Goal: Information Seeking & Learning: Learn about a topic

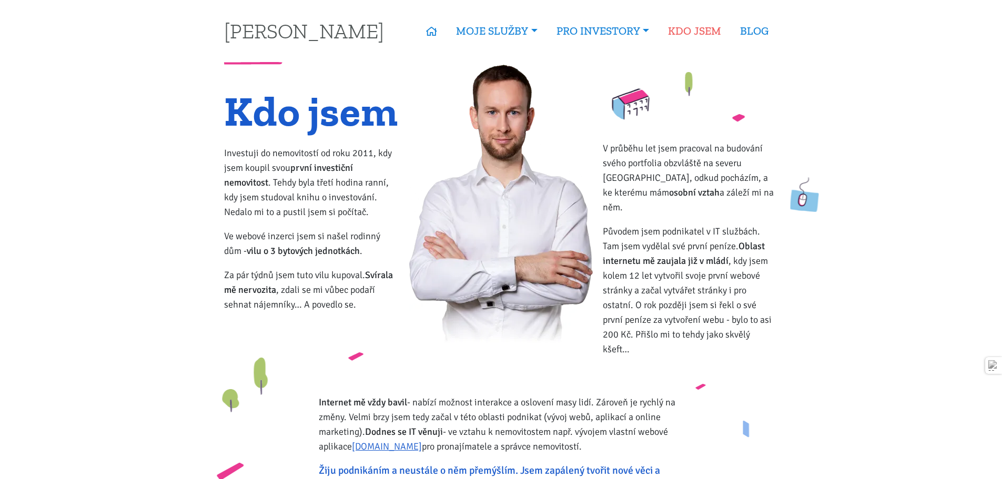
click at [694, 25] on link "KDO JSEM" at bounding box center [694, 31] width 72 height 24
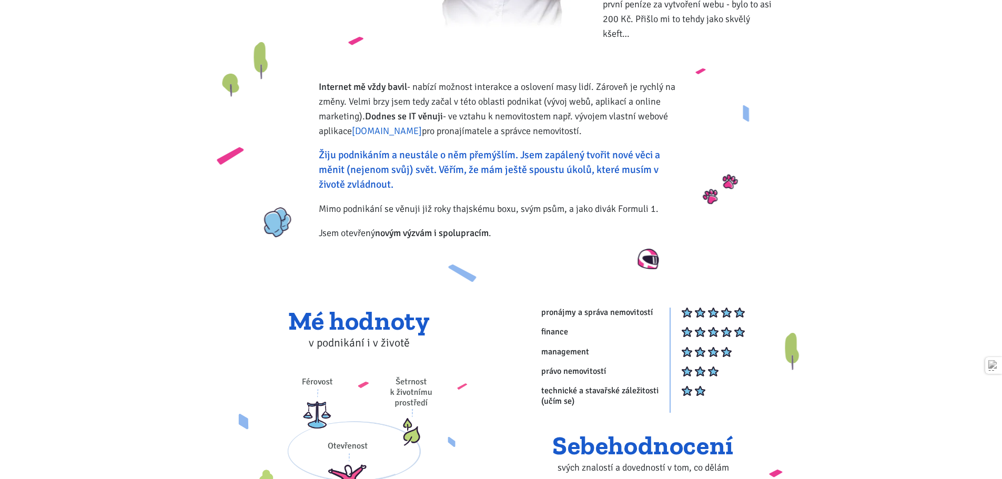
click at [400, 125] on link "[DOMAIN_NAME]" at bounding box center [387, 131] width 70 height 12
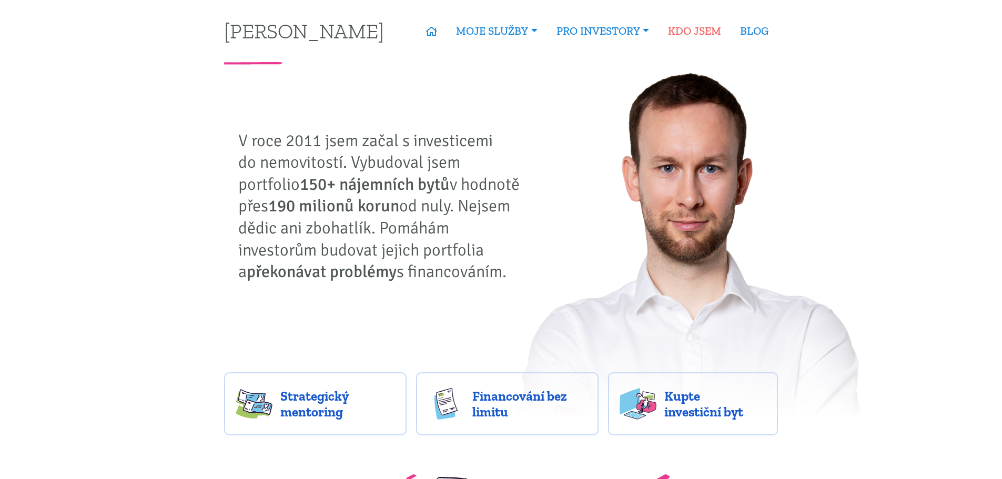
click at [709, 27] on link "KDO JSEM" at bounding box center [694, 31] width 72 height 24
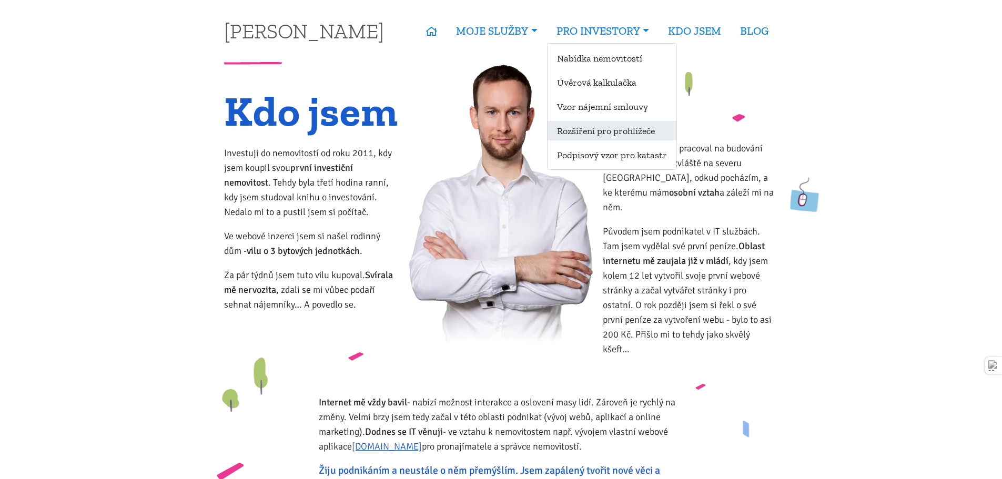
click at [652, 135] on link "Rozšíření pro prohlížeče" at bounding box center [611, 130] width 129 height 19
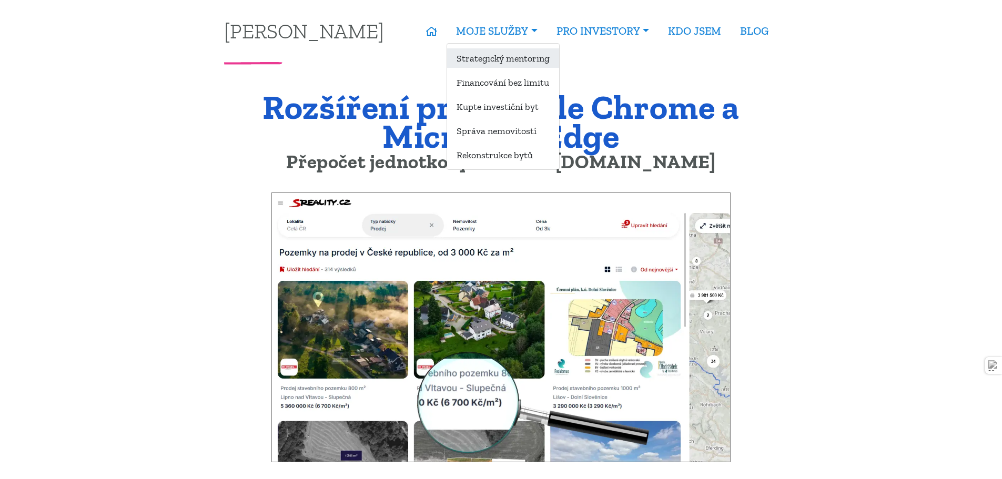
click at [522, 62] on link "Strategický mentoring" at bounding box center [503, 57] width 112 height 19
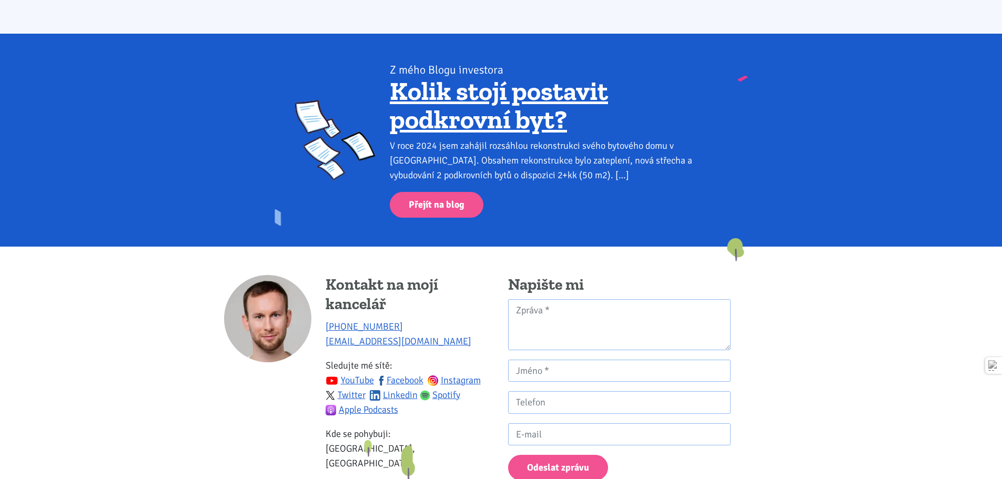
scroll to position [2156, 0]
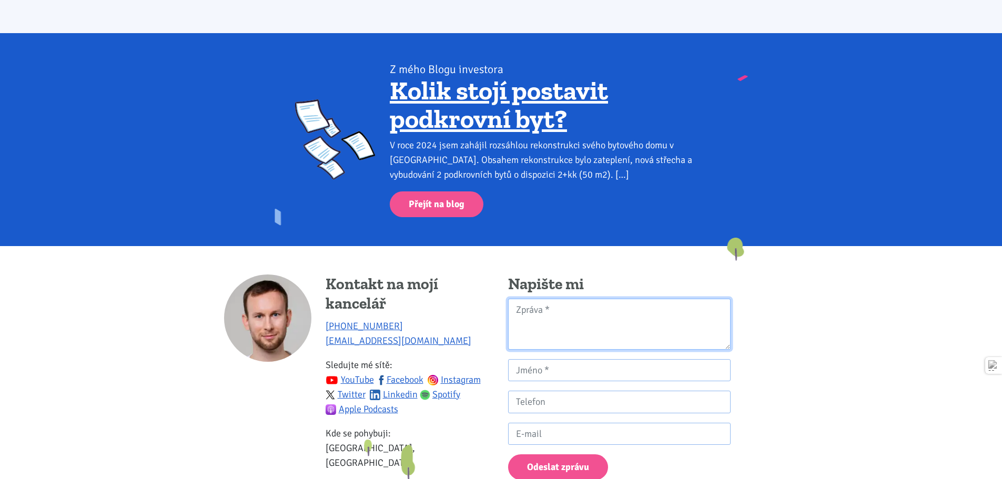
click at [619, 299] on textarea "Kontaktní formulář" at bounding box center [619, 324] width 222 height 51
drag, startPoint x: 567, startPoint y: 248, endPoint x: 602, endPoint y: 250, distance: 35.3
click at [602, 274] on h4 "Napište mi" at bounding box center [619, 284] width 222 height 20
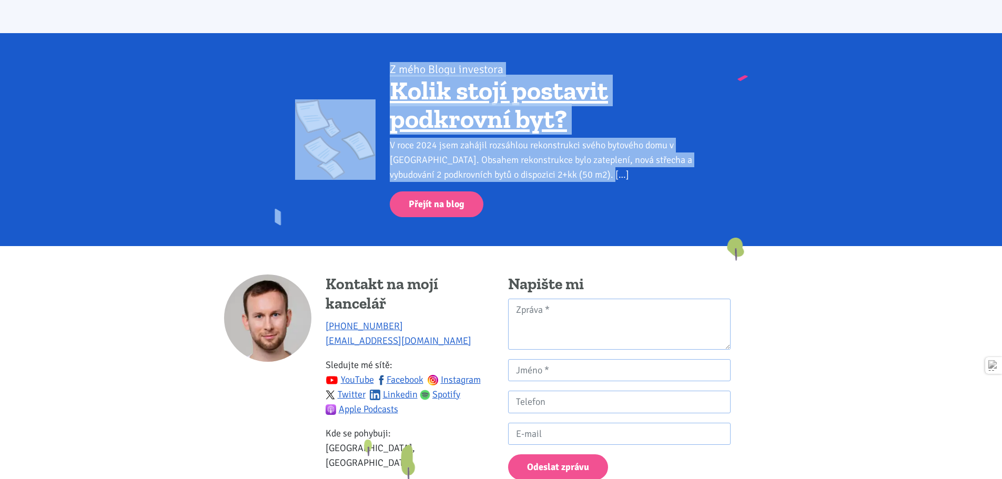
drag, startPoint x: 381, startPoint y: 114, endPoint x: 580, endPoint y: 145, distance: 202.2
click at [580, 145] on div "Z mého Blogu investora Z mého Blogu investora [PERSON_NAME] stojí postavit podk…" at bounding box center [501, 139] width 568 height 155
click at [580, 145] on div "V roce 2024 jsem zahájil rozsáhlou rekonstrukci svého bytového domu v [GEOGRAPH…" at bounding box center [548, 160] width 317 height 44
drag, startPoint x: 580, startPoint y: 145, endPoint x: 381, endPoint y: 42, distance: 224.8
click at [381, 62] on div "Z mého Blogu investora Z mého Blogu investora [PERSON_NAME] stojí postavit podk…" at bounding box center [501, 139] width 568 height 155
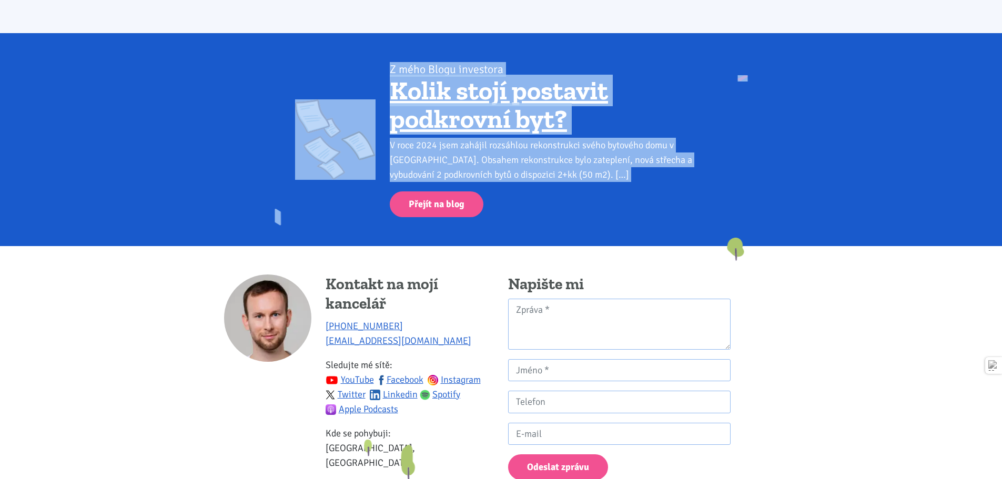
click at [383, 62] on div "Z mého Blogu investora [PERSON_NAME] stojí postavit podkrovní byt? V roce 2024 …" at bounding box center [548, 139] width 331 height 155
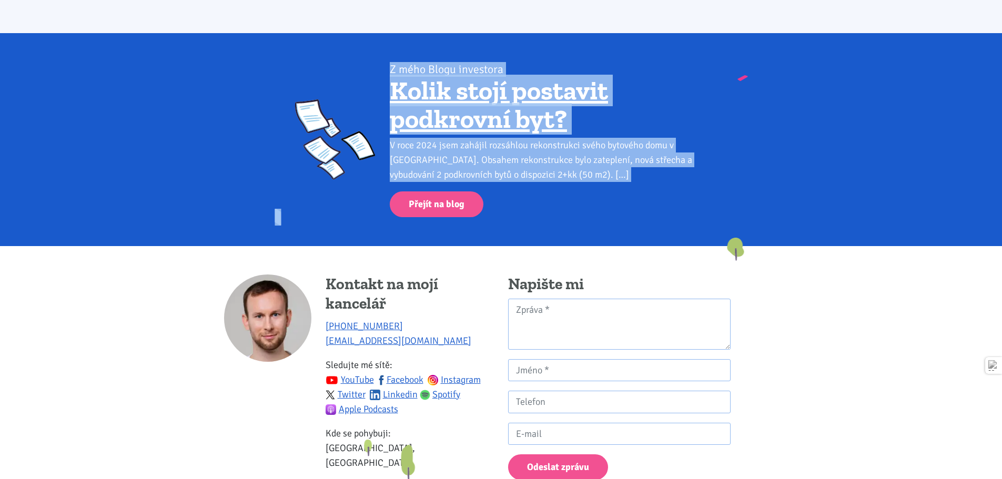
drag, startPoint x: 383, startPoint y: 33, endPoint x: 581, endPoint y: 155, distance: 232.5
click at [581, 155] on div "Z mého Blogu investora [PERSON_NAME] stojí postavit podkrovní byt? V roce 2024 …" at bounding box center [548, 139] width 331 height 155
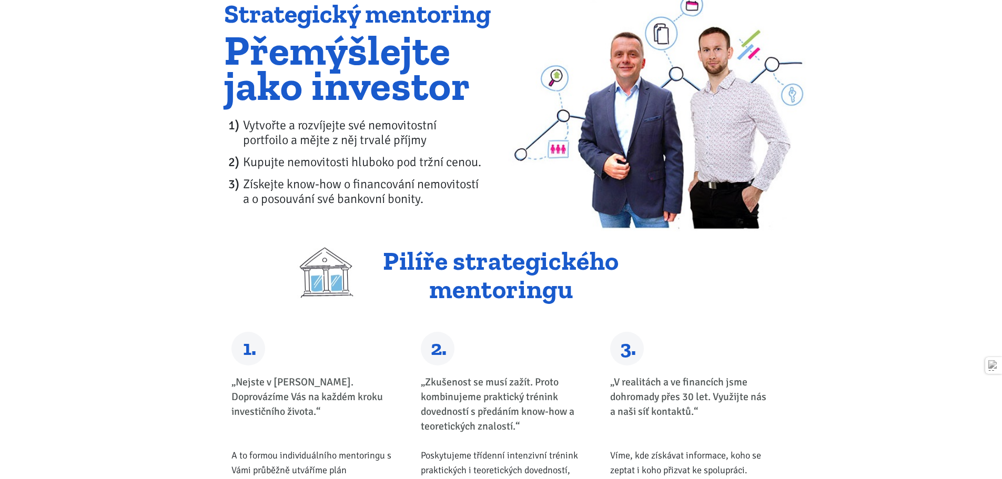
scroll to position [0, 0]
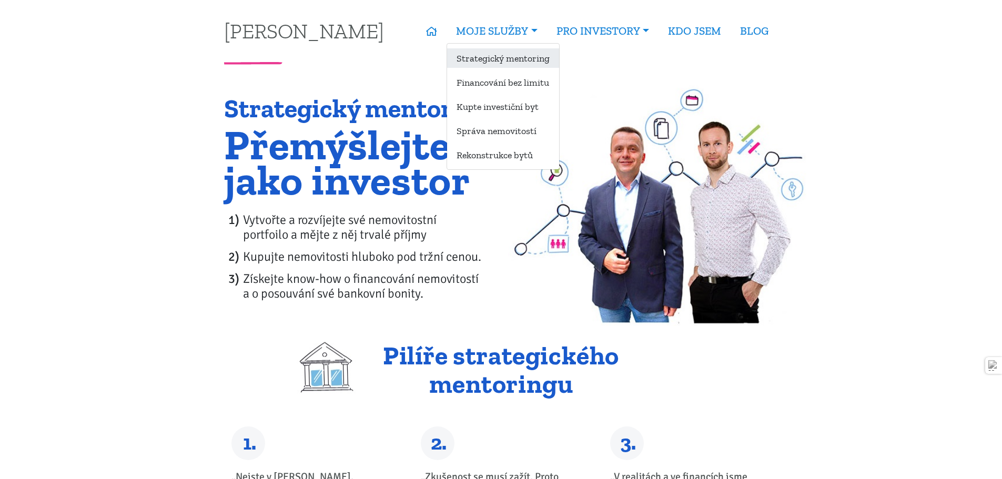
click at [479, 56] on link "Strategický mentoring" at bounding box center [503, 57] width 112 height 19
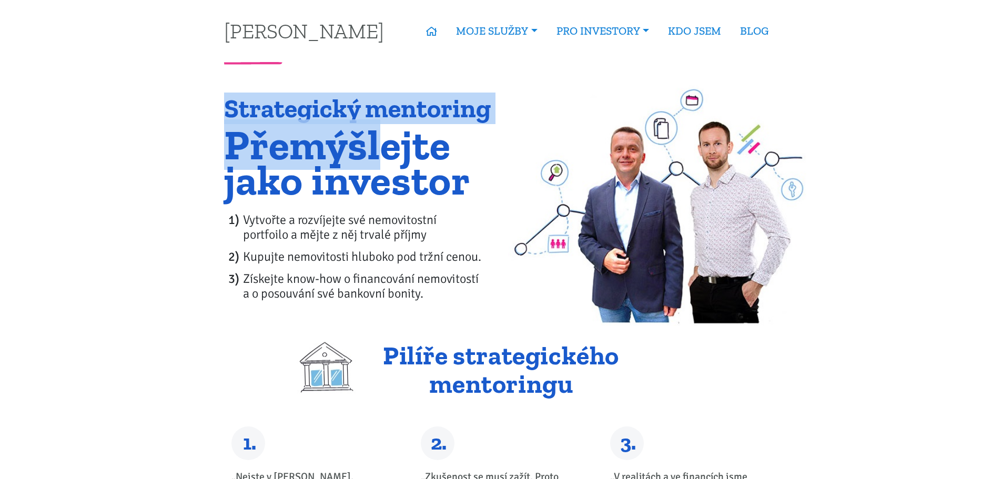
drag, startPoint x: 163, startPoint y: 109, endPoint x: 498, endPoint y: 299, distance: 385.0
click at [498, 299] on div "Strategický mentoring Přemýšlejte jako investor Vytvořte a rozvíjejte své nemov…" at bounding box center [501, 196] width 1002 height 263
click at [498, 299] on div "Strategický mentoring Přemýšlejte jako investor Vytvořte a rozvíjejte své nemov…" at bounding box center [359, 203] width 284 height 216
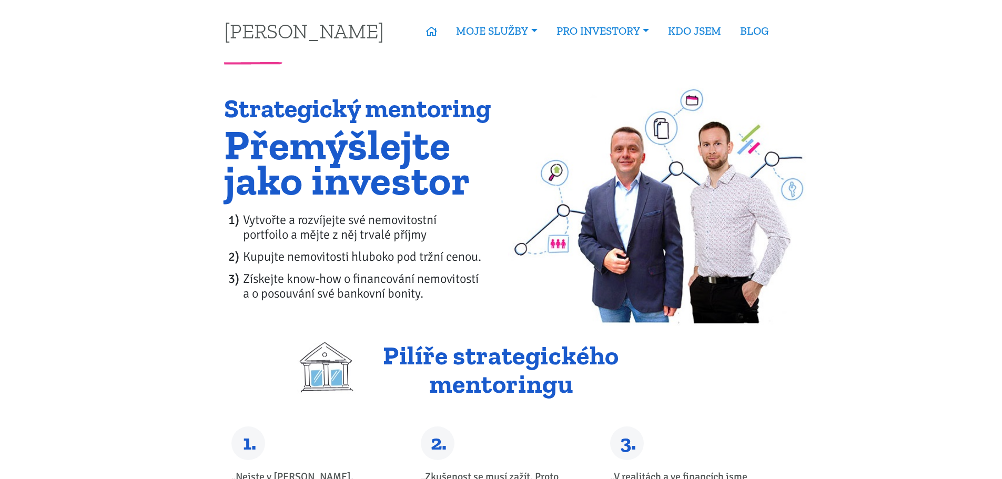
click at [360, 273] on li "Získejte know-how o financování nemovitostí a o posouvání své bankovní bonity." at bounding box center [368, 285] width 251 height 29
click at [395, 226] on li "Vytvořte a rozvíjejte své nemovitostní portfoilo a mějte z něj trvalé příjmy" at bounding box center [368, 226] width 251 height 29
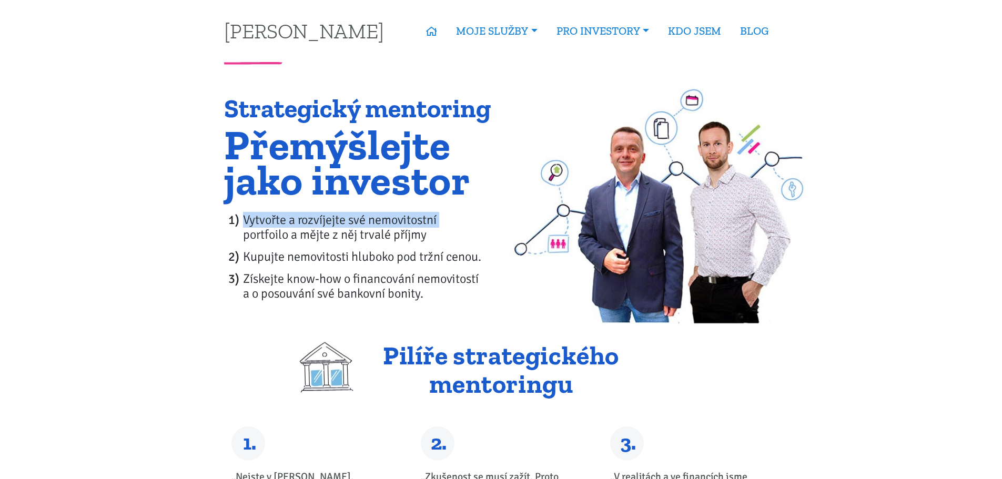
click at [395, 226] on li "Vytvořte a rozvíjejte své nemovitostní portfoilo a mějte z něj trvalé příjmy" at bounding box center [368, 226] width 251 height 29
click at [395, 235] on li "Vytvořte a rozvíjejte své nemovitostní portfoilo a mějte z něj trvalé příjmy" at bounding box center [368, 226] width 251 height 29
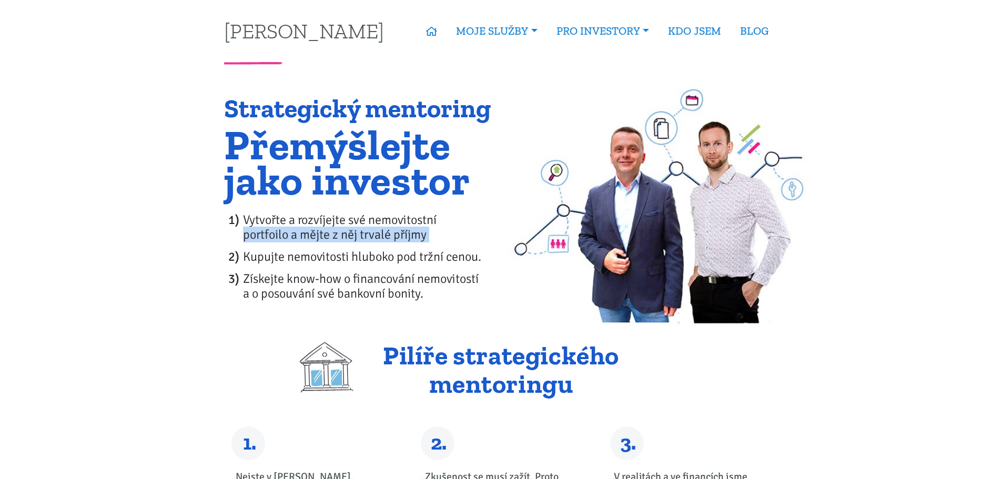
click at [395, 235] on li "Vytvořte a rozvíjejte své nemovitostní portfoilo a mějte z něj trvalé příjmy" at bounding box center [368, 226] width 251 height 29
click at [392, 262] on li "Kupujte nemovitosti hluboko pod tržní cenou." at bounding box center [368, 256] width 251 height 15
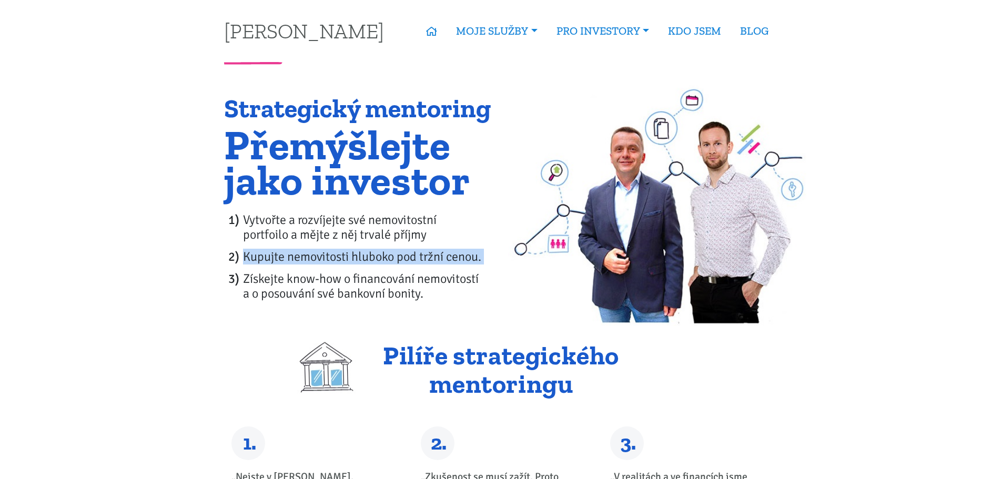
click at [392, 262] on li "Kupujte nemovitosti hluboko pod tržní cenou." at bounding box center [368, 256] width 251 height 15
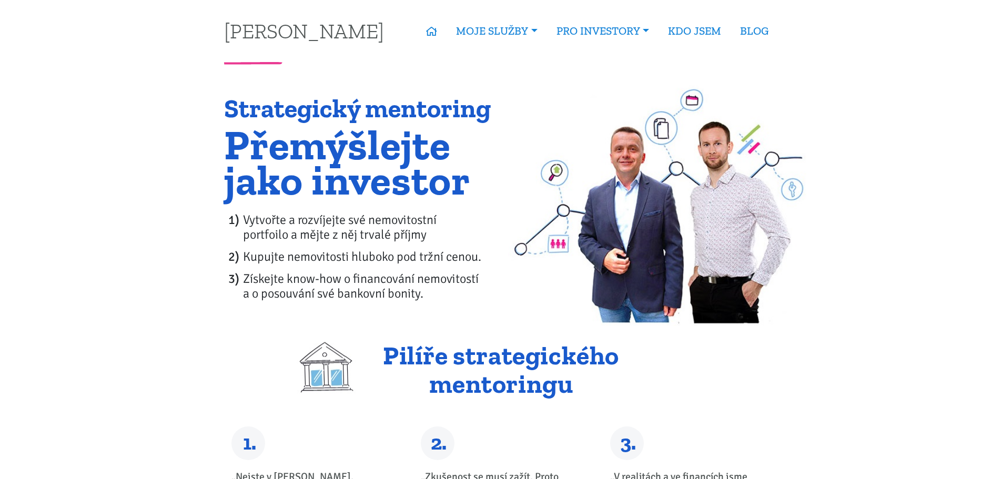
click at [389, 295] on li "Získejte know-how o financování nemovitostí a o posouvání své bankovní bonity." at bounding box center [368, 285] width 251 height 29
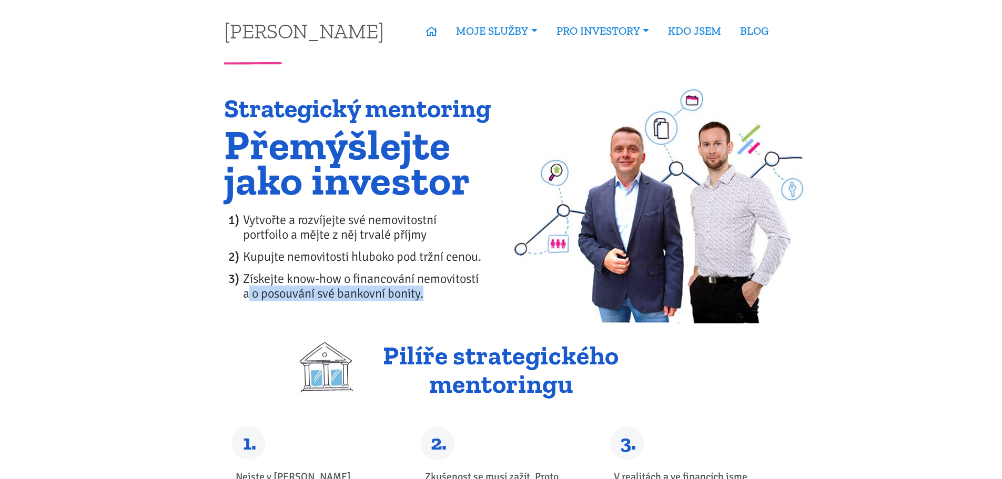
click at [292, 297] on li "Získejte know-how o financování nemovitostí a o posouvání své bankovní bonity." at bounding box center [368, 285] width 251 height 29
click at [297, 290] on li "Získejte know-how o financování nemovitostí a o posouvání své bankovní bonity." at bounding box center [368, 285] width 251 height 29
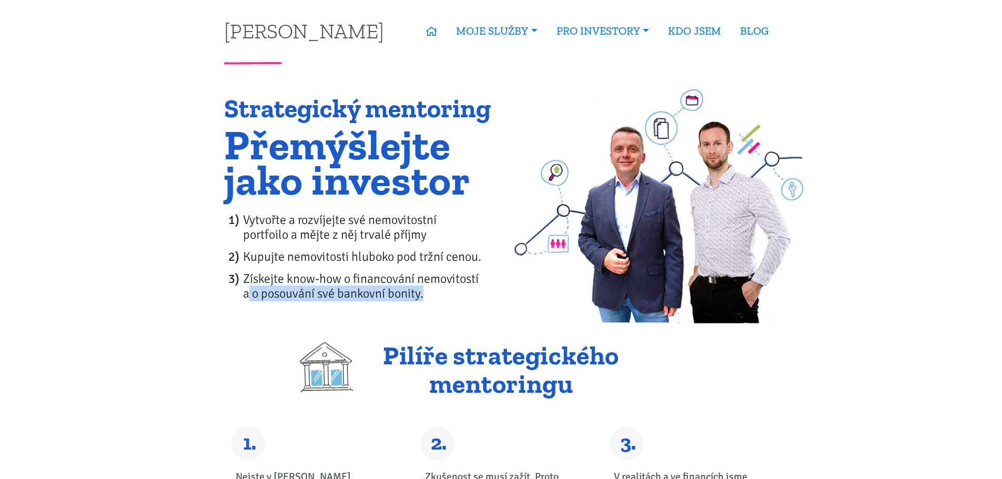
click at [297, 290] on li "Získejte know-how o financování nemovitostí a o posouvání své bankovní bonity." at bounding box center [368, 285] width 251 height 29
click at [242, 304] on div "Strategický mentoring Přemýšlejte jako investor Vytvořte a rozvíjejte své nemov…" at bounding box center [359, 203] width 284 height 216
drag, startPoint x: 246, startPoint y: 290, endPoint x: 491, endPoint y: 295, distance: 245.6
click at [491, 295] on li "Získejte know-how o financování nemovitostí a o posouvání své bankovní bonity." at bounding box center [368, 285] width 251 height 29
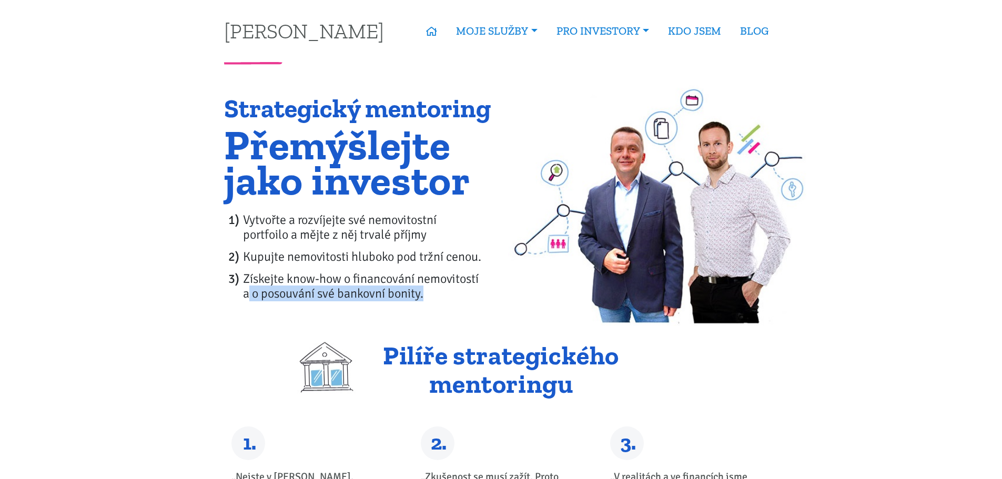
click at [491, 295] on li "Získejte know-how o financování nemovitostí a o posouvání své bankovní bonity." at bounding box center [368, 285] width 251 height 29
drag, startPoint x: 452, startPoint y: 291, endPoint x: 225, endPoint y: 281, distance: 227.3
click at [243, 281] on li "Získejte know-how o financování nemovitostí a o posouvání své bankovní bonity." at bounding box center [368, 285] width 251 height 29
click at [243, 279] on li "Získejte know-how o financování nemovitostí a o posouvání své bankovní bonity." at bounding box center [368, 285] width 251 height 29
drag, startPoint x: 240, startPoint y: 280, endPoint x: 463, endPoint y: 300, distance: 223.8
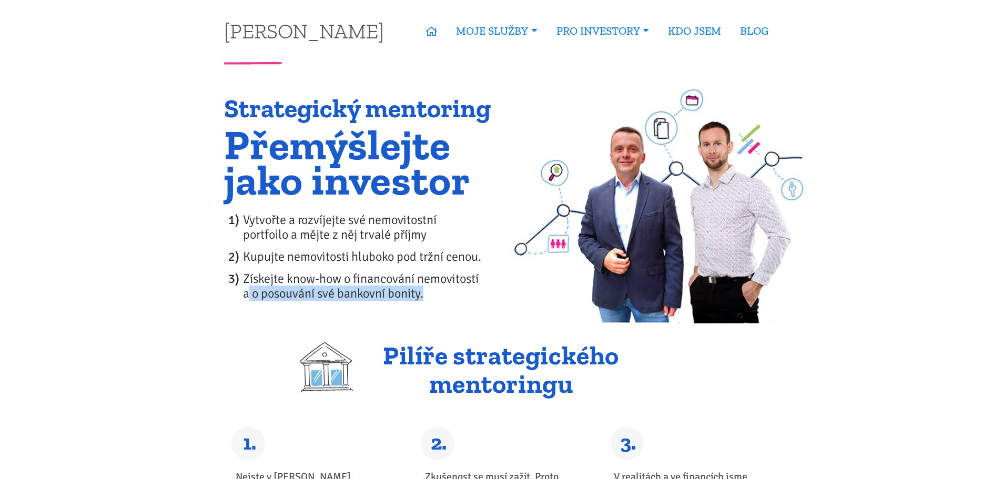
click at [463, 300] on li "Získejte know-how o financování nemovitostí a o posouvání své bankovní bonity." at bounding box center [368, 285] width 251 height 29
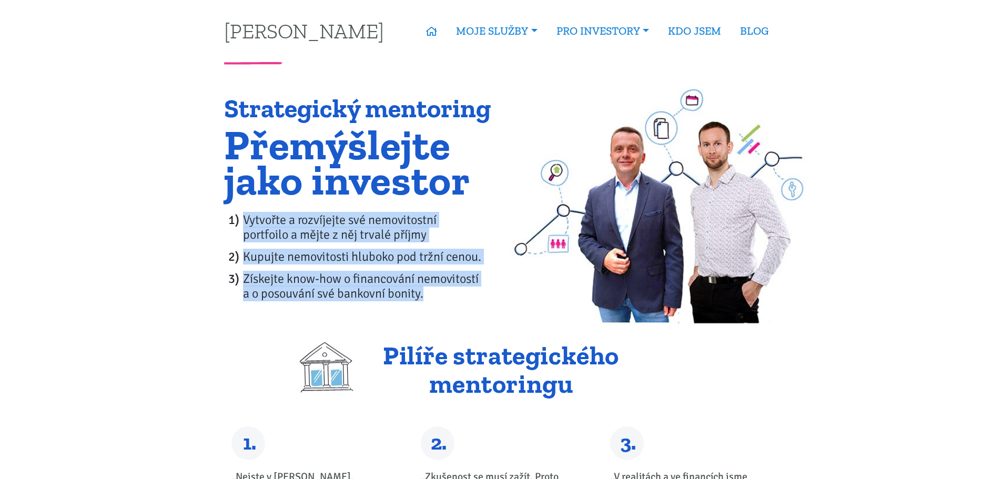
drag, startPoint x: 463, startPoint y: 300, endPoint x: 238, endPoint y: 207, distance: 244.0
click at [238, 207] on div "Strategický mentoring Přemýšlejte jako investor Vytvořte a rozvíjejte své nemov…" at bounding box center [359, 203] width 284 height 216
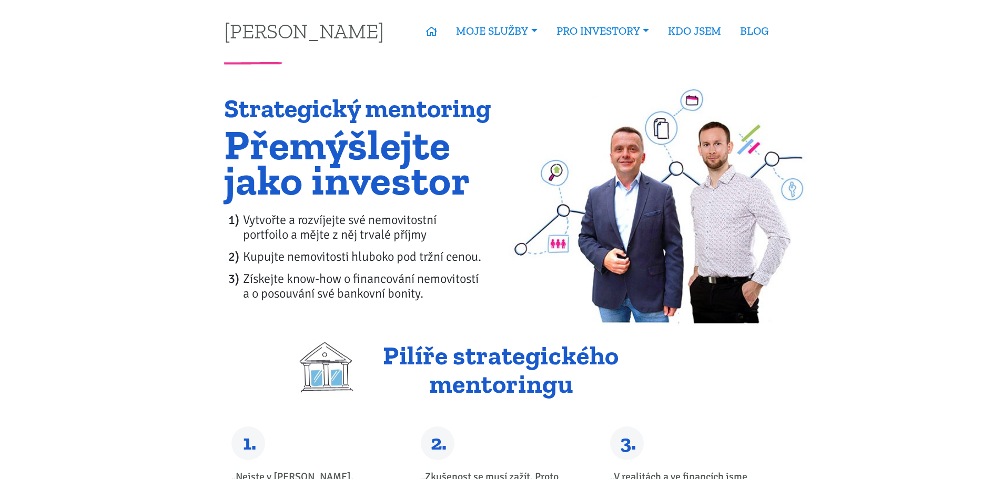
drag, startPoint x: 235, startPoint y: 177, endPoint x: 234, endPoint y: 140, distance: 37.3
click at [233, 153] on h1 "Přemýšlejte jako investor" at bounding box center [359, 162] width 270 height 70
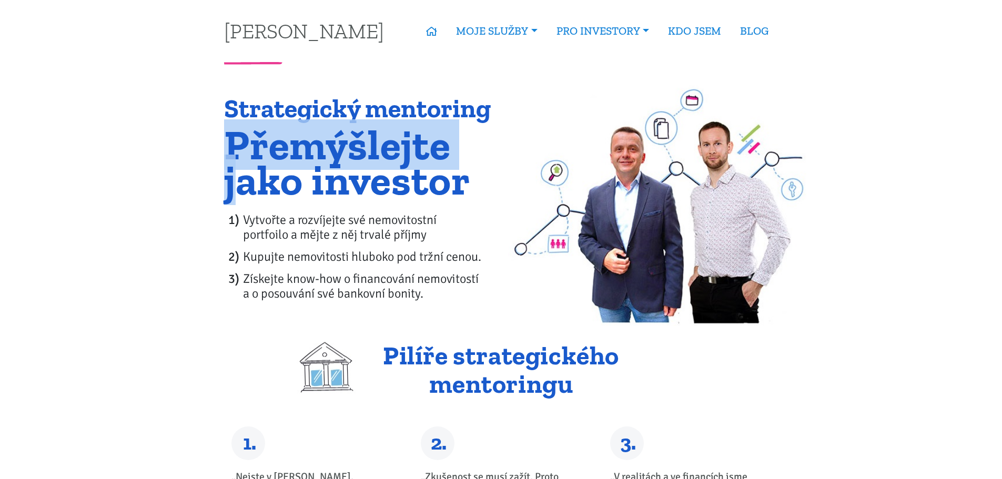
click at [234, 134] on h1 "Přemýšlejte jako investor" at bounding box center [359, 162] width 270 height 70
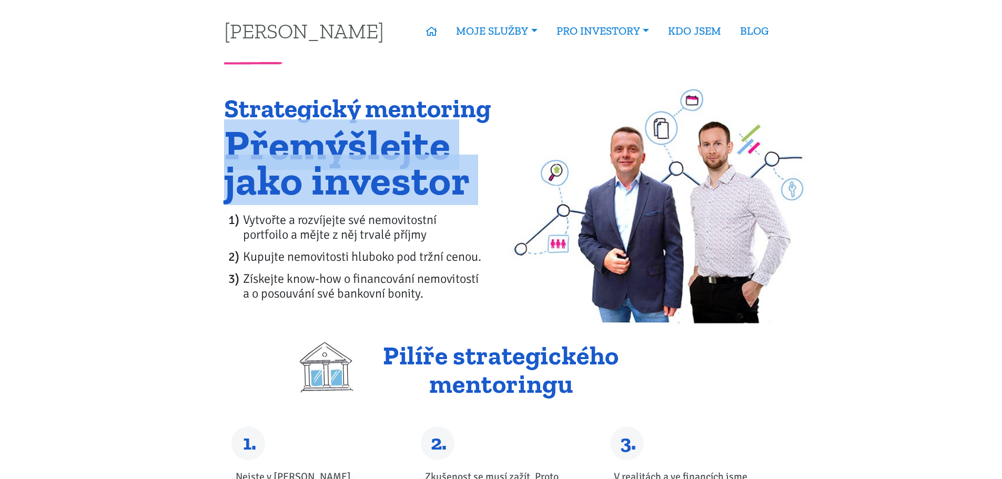
click at [234, 134] on h1 "Přemýšlejte jako investor" at bounding box center [359, 162] width 270 height 70
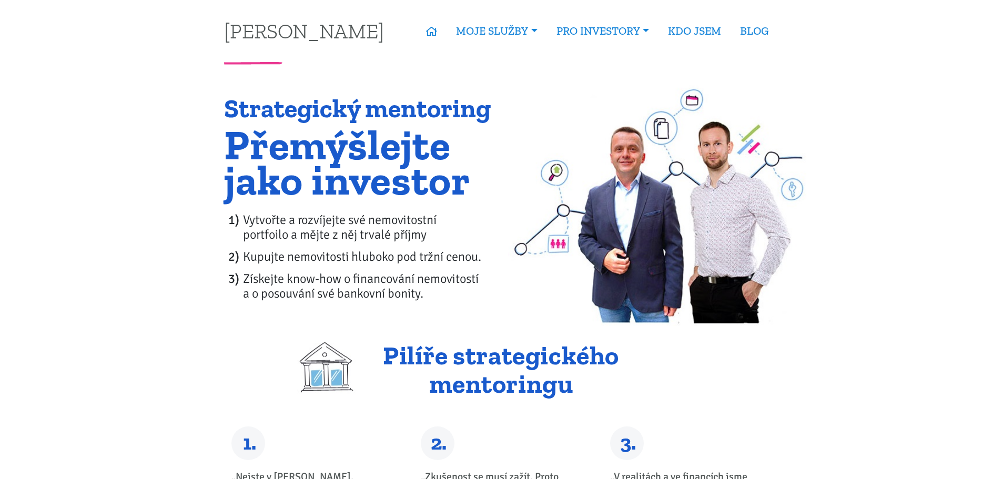
click at [233, 115] on h1 "Strategický mentoring" at bounding box center [359, 109] width 270 height 28
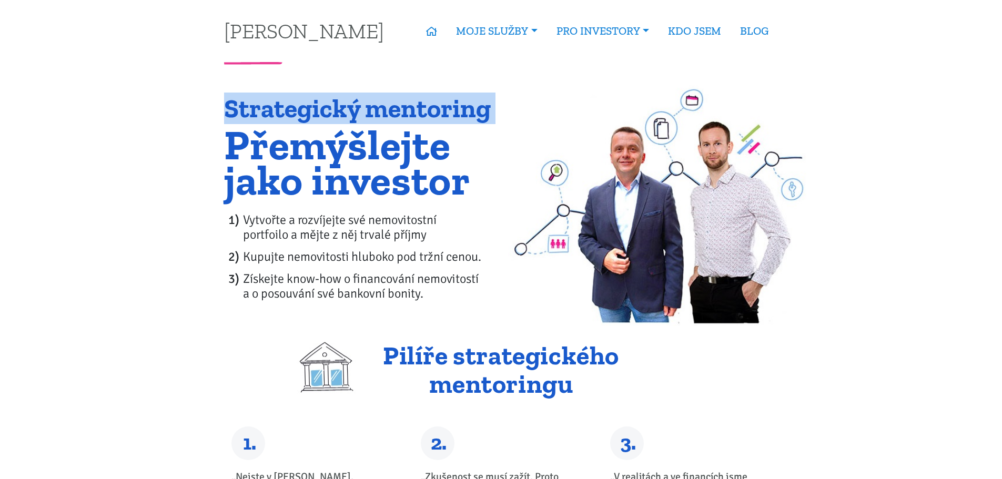
click at [233, 115] on h1 "Strategický mentoring" at bounding box center [359, 109] width 270 height 28
click at [236, 128] on h1 "Přemýšlejte jako investor" at bounding box center [359, 162] width 270 height 70
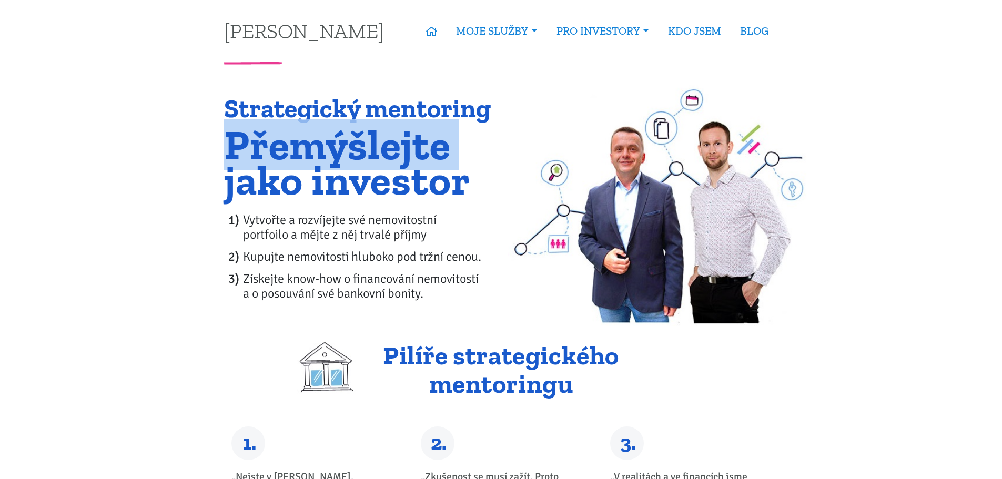
click at [236, 128] on h1 "Přemýšlejte jako investor" at bounding box center [359, 162] width 270 height 70
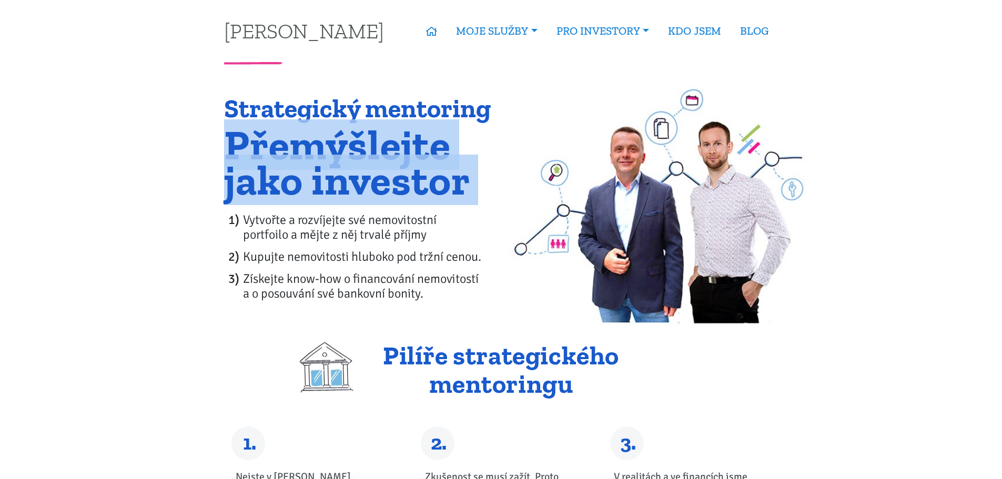
click at [236, 128] on h1 "Přemýšlejte jako investor" at bounding box center [359, 162] width 270 height 70
click at [240, 148] on h1 "Přemýšlejte jako investor" at bounding box center [359, 162] width 270 height 70
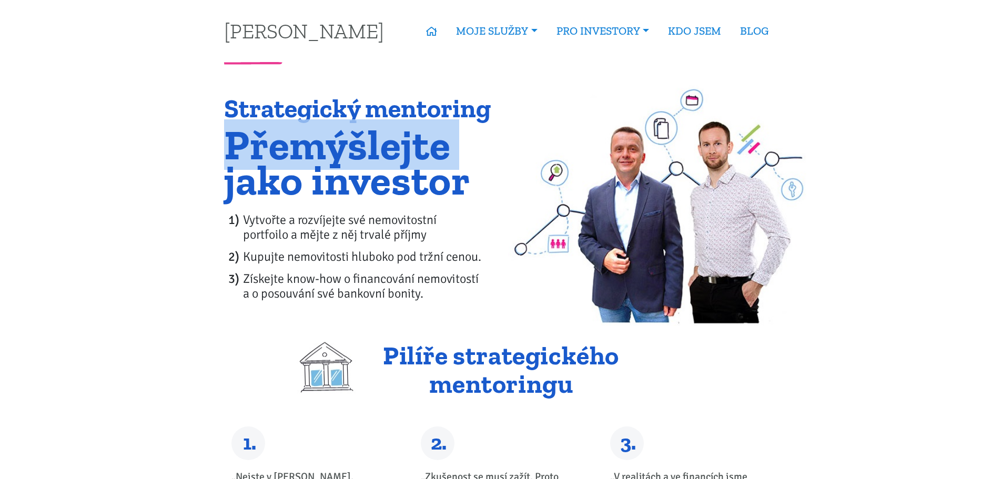
click at [240, 148] on h1 "Přemýšlejte jako investor" at bounding box center [359, 162] width 270 height 70
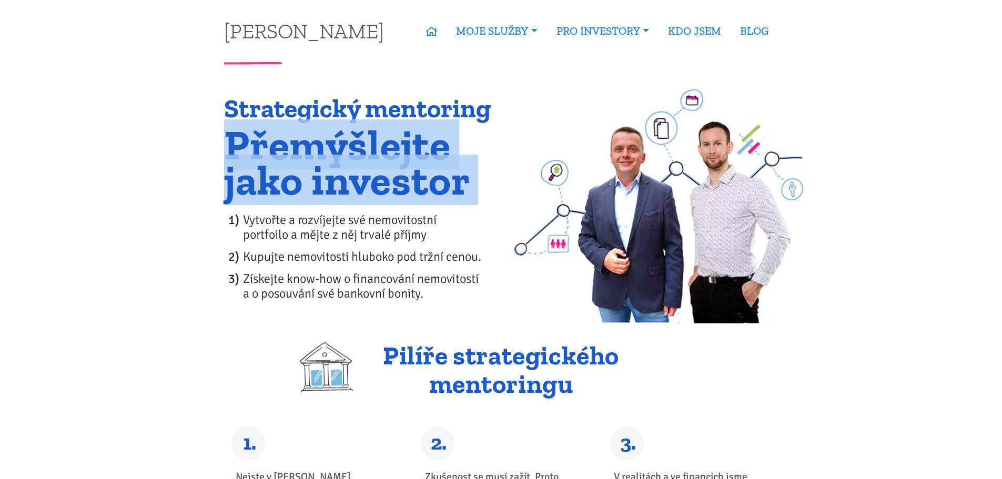
click at [240, 148] on h1 "Přemýšlejte jako investor" at bounding box center [359, 162] width 270 height 70
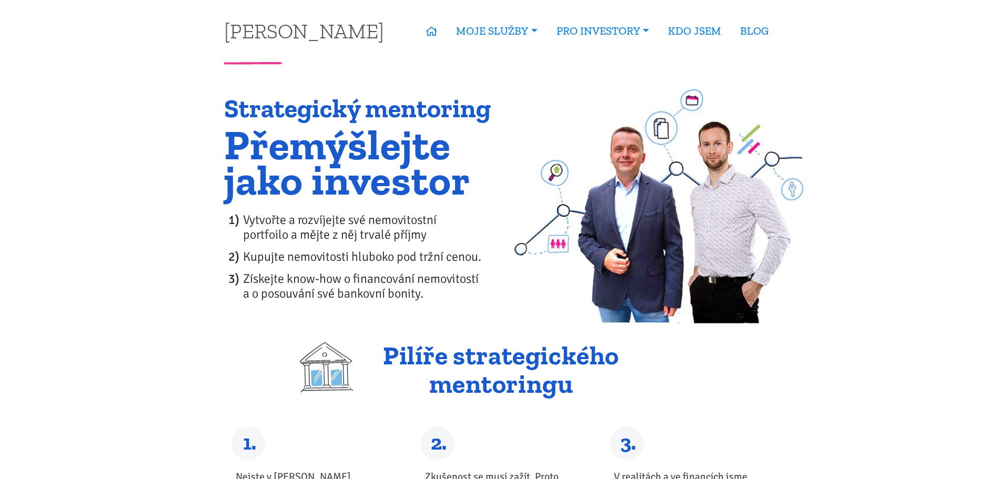
click at [246, 96] on h1 "Strategický mentoring" at bounding box center [359, 109] width 270 height 28
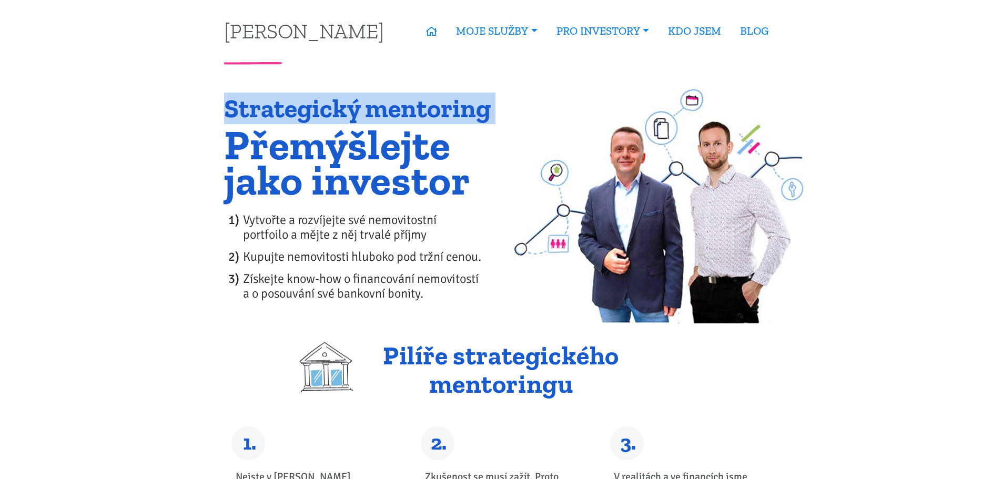
click at [246, 96] on h1 "Strategický mentoring" at bounding box center [359, 109] width 270 height 28
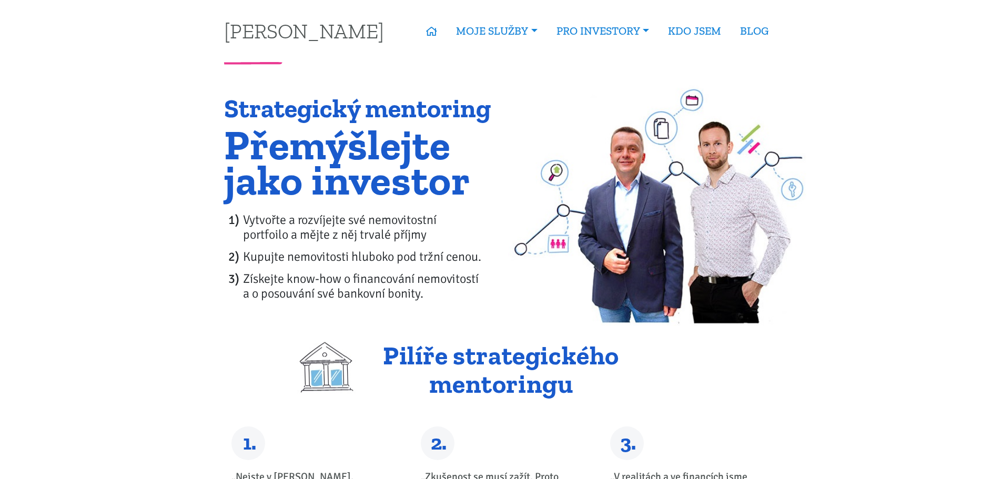
click at [321, 193] on h1 "Přemýšlejte jako investor" at bounding box center [359, 162] width 270 height 70
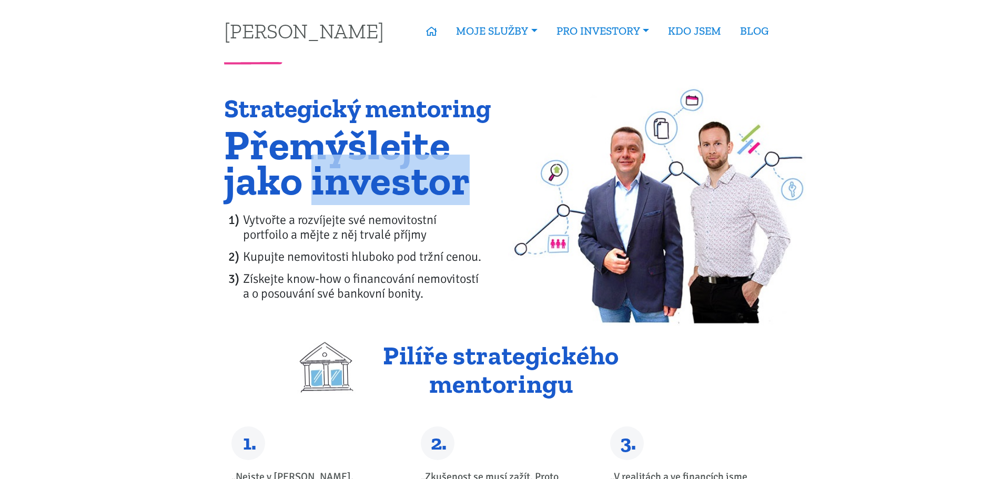
click at [321, 193] on h1 "Přemýšlejte jako investor" at bounding box center [359, 162] width 270 height 70
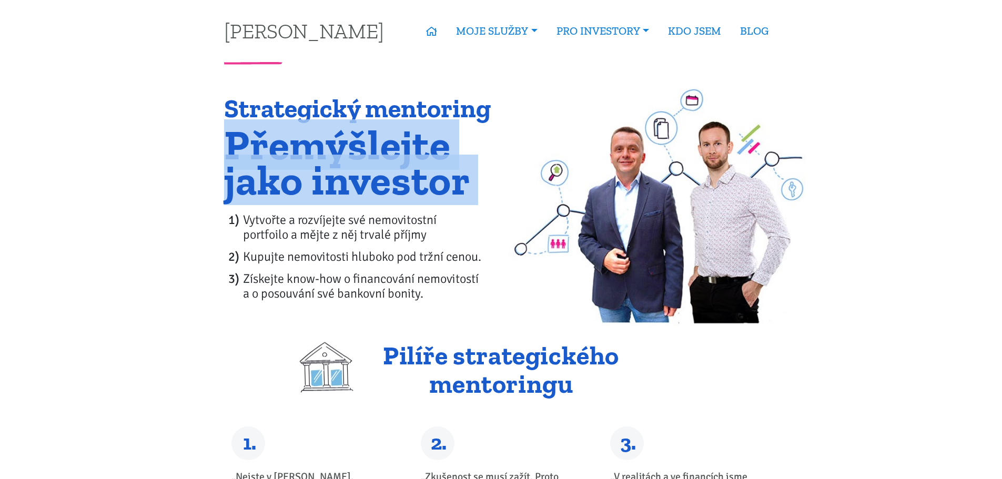
click at [321, 193] on h1 "Přemýšlejte jako investor" at bounding box center [359, 162] width 270 height 70
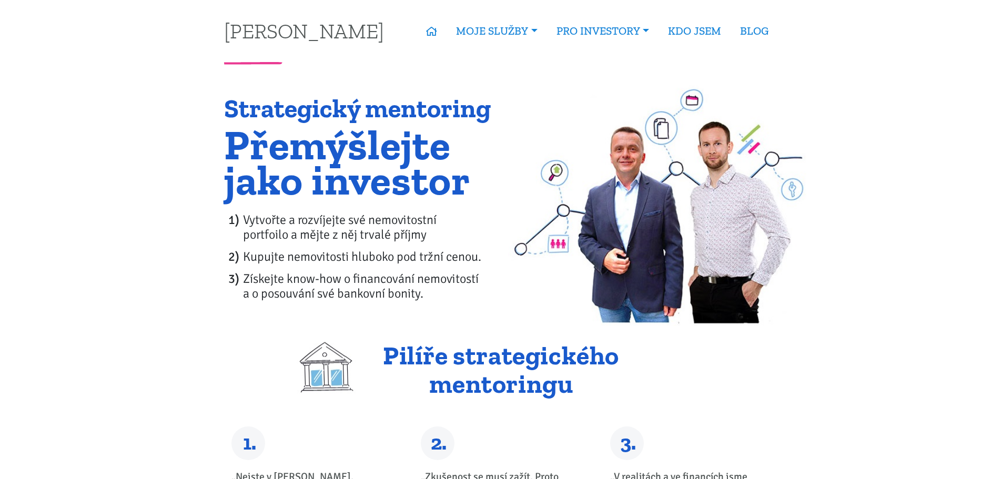
click at [358, 209] on div "Strategický mentoring Přemýšlejte jako investor Vytvořte a rozvíjejte své nemov…" at bounding box center [359, 203] width 284 height 216
click at [366, 243] on ol "Vytvořte a rozvíjejte své nemovitostní portfoilo a mějte z něj trvalé příjmy Ku…" at bounding box center [359, 256] width 270 height 89
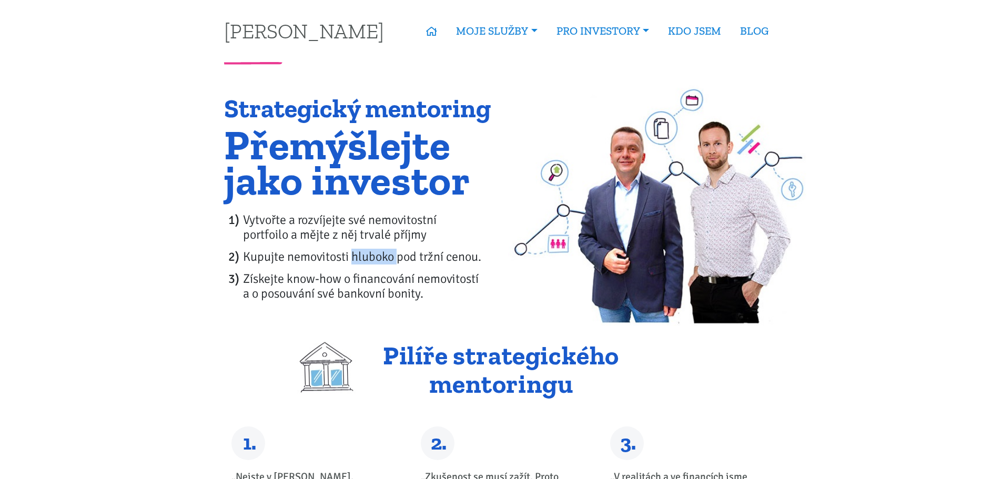
click at [366, 243] on ol "Vytvořte a rozvíjejte své nemovitostní portfoilo a mějte z něj trvalé příjmy Ku…" at bounding box center [359, 256] width 270 height 89
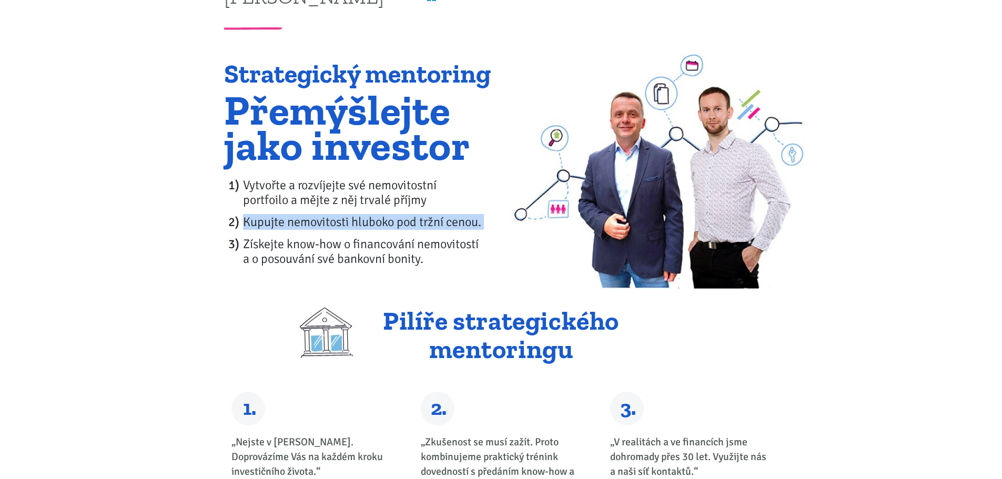
scroll to position [105, 0]
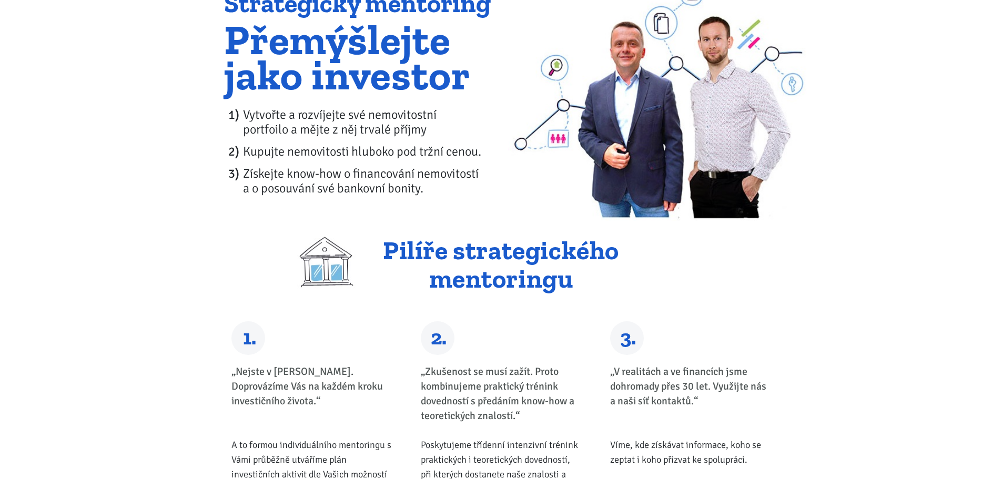
click at [349, 128] on li "Vytvořte a rozvíjejte své nemovitostní portfoilo a mějte z něj trvalé příjmy" at bounding box center [368, 121] width 251 height 29
click at [369, 116] on li "Vytvořte a rozvíjejte své nemovitostní portfoilo a mějte z něj trvalé příjmy" at bounding box center [368, 121] width 251 height 29
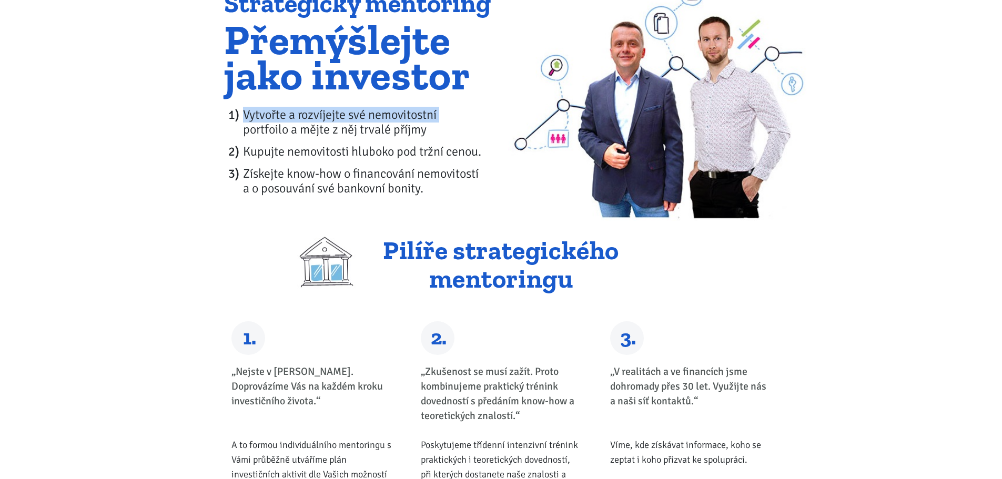
click at [369, 116] on li "Vytvořte a rozvíjejte své nemovitostní portfoilo a mějte z něj trvalé příjmy" at bounding box center [368, 121] width 251 height 29
click at [370, 136] on li "Vytvořte a rozvíjejte své nemovitostní portfoilo a mějte z něj trvalé příjmy" at bounding box center [368, 121] width 251 height 29
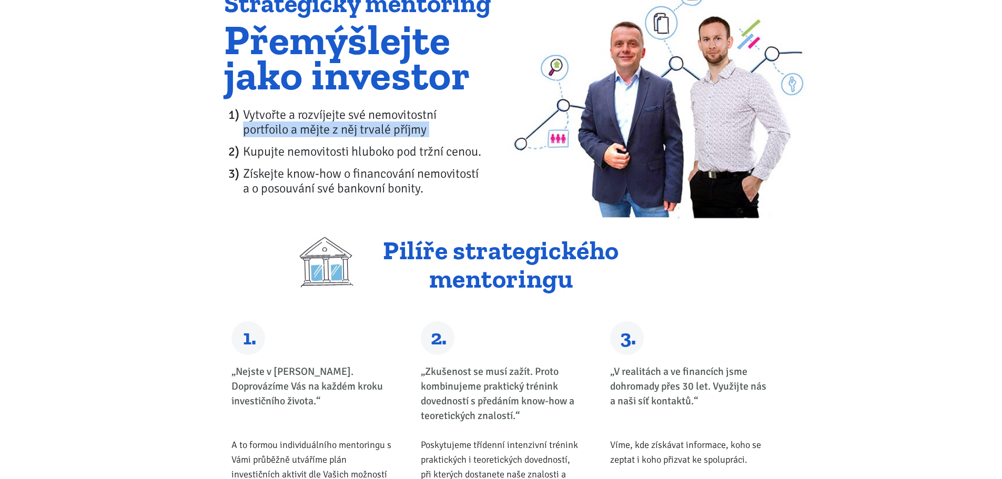
click at [370, 136] on li "Vytvořte a rozvíjejte své nemovitostní portfoilo a mějte z něj trvalé příjmy" at bounding box center [368, 121] width 251 height 29
click at [371, 153] on li "Kupujte nemovitosti hluboko pod tržní cenou." at bounding box center [368, 151] width 251 height 15
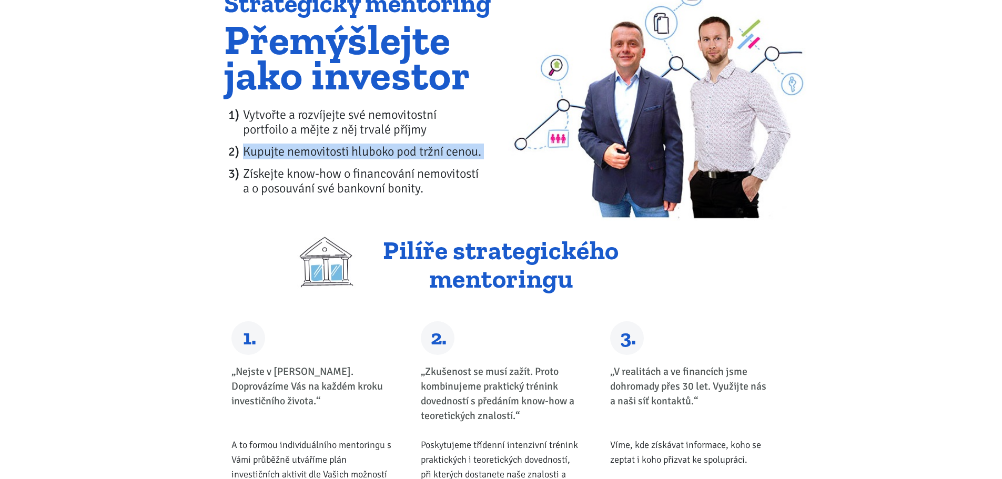
click at [371, 153] on li "Kupujte nemovitosti hluboko pod tržní cenou." at bounding box center [368, 151] width 251 height 15
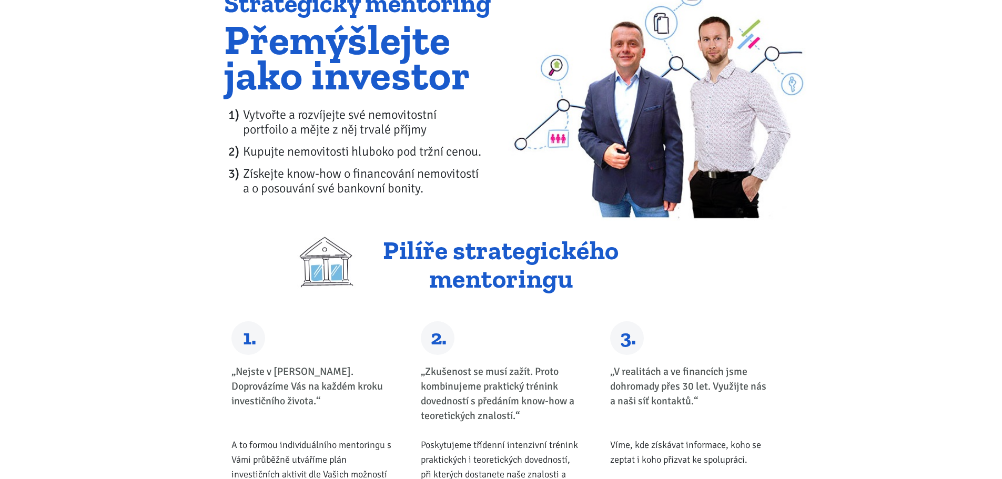
click at [370, 179] on li "Získejte know-how o financování nemovitostí a o posouvání své bankovní bonity." at bounding box center [368, 180] width 251 height 29
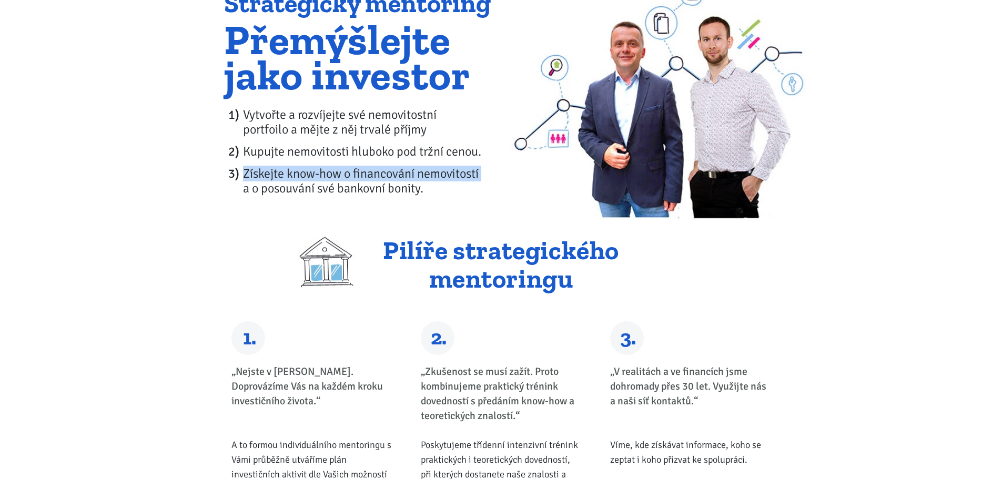
click at [370, 179] on li "Získejte know-how o financování nemovitostí a o posouvání své bankovní bonity." at bounding box center [368, 180] width 251 height 29
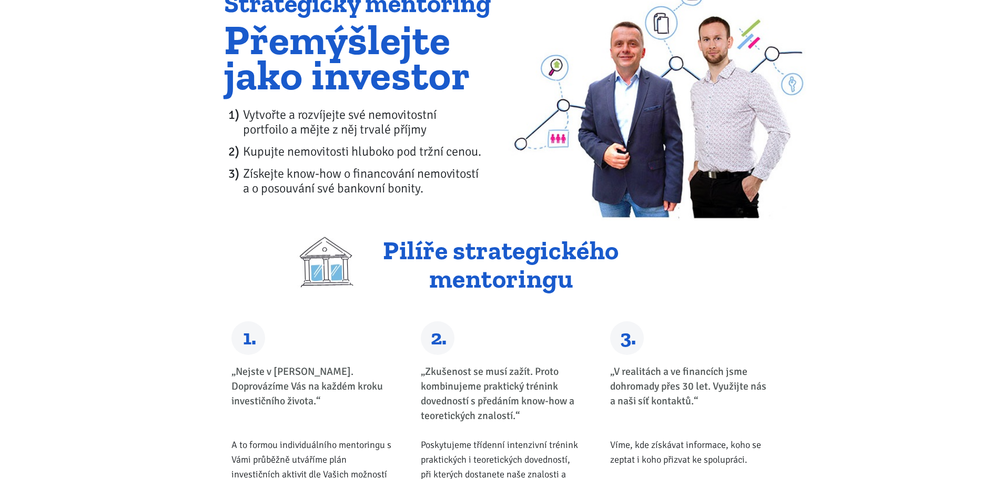
click at [370, 194] on li "Získejte know-how o financování nemovitostí a o posouvání své bankovní bonity." at bounding box center [368, 180] width 251 height 29
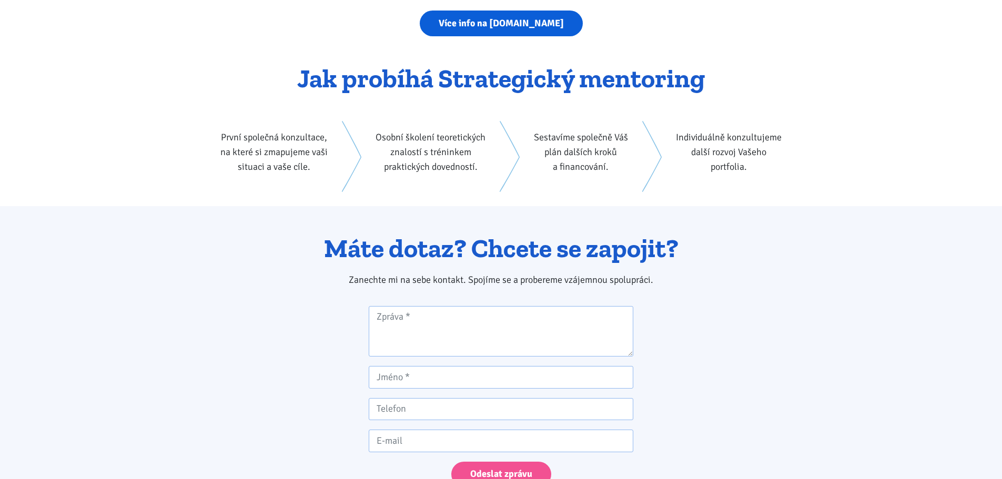
scroll to position [1525, 0]
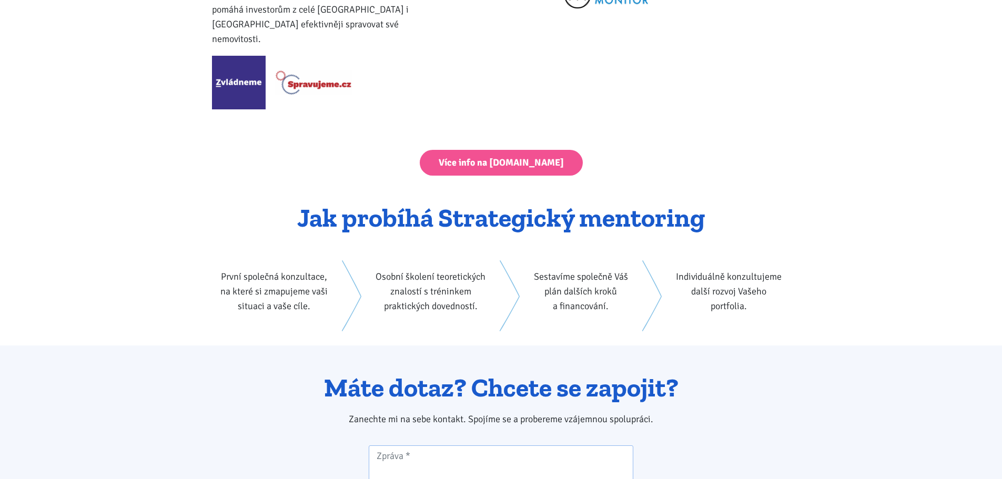
drag, startPoint x: 332, startPoint y: 179, endPoint x: 881, endPoint y: 301, distance: 561.8
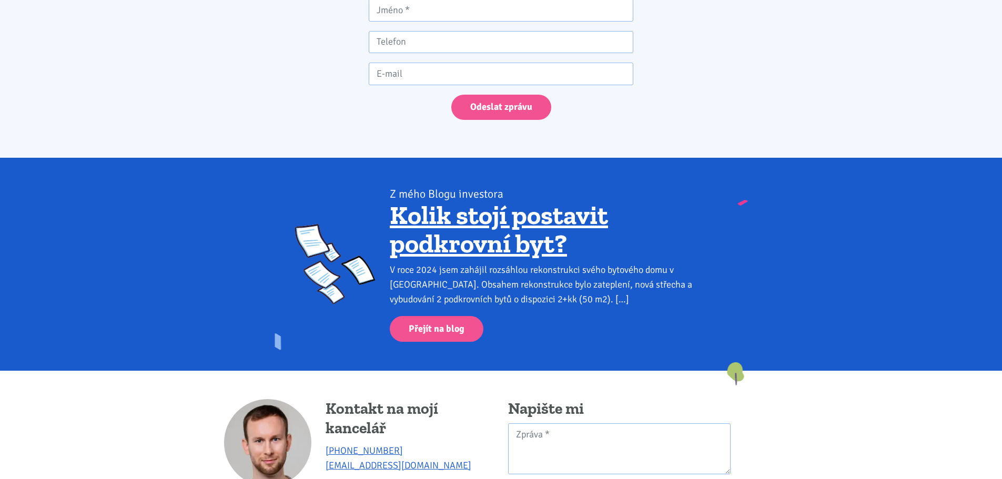
scroll to position [2208, 0]
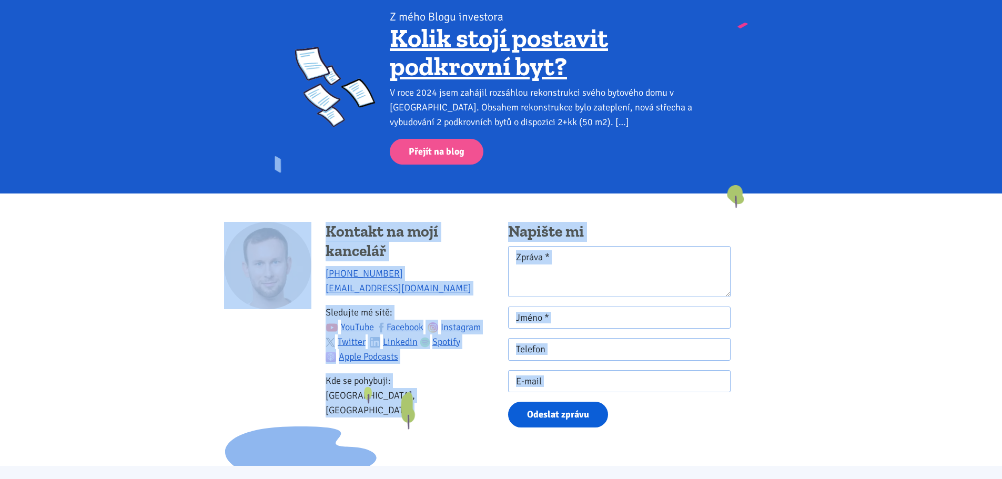
drag, startPoint x: 499, startPoint y: 378, endPoint x: 509, endPoint y: 391, distance: 16.9
click at [509, 391] on div "Kontakt na mojí kancelář +420 774 923 321 info@tk1.cz Sledujte mé sítě: YouTube…" at bounding box center [501, 329] width 568 height 272
click at [461, 381] on div "Kontakt na mojí kancelář +420 774 923 321 info@tk1.cz Sledujte mé sítě: YouTube…" at bounding box center [409, 324] width 168 height 205
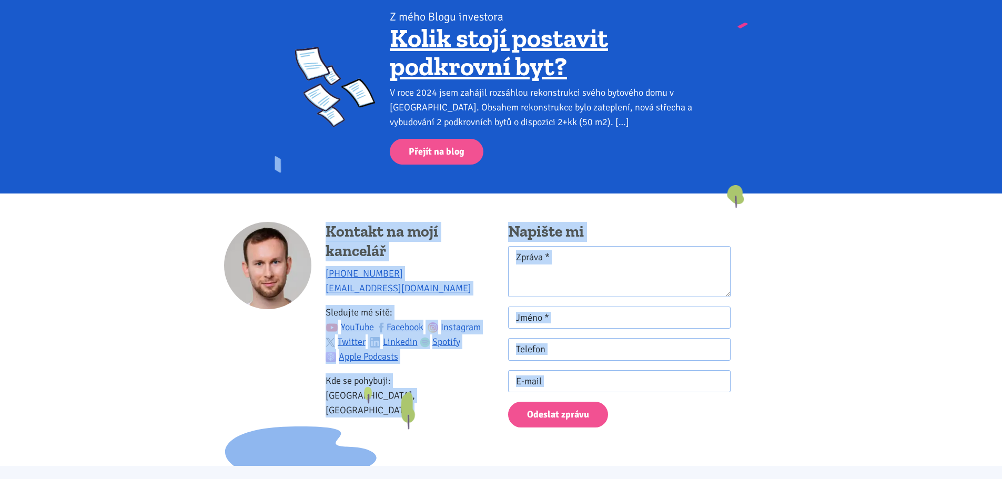
drag, startPoint x: 406, startPoint y: 219, endPoint x: 538, endPoint y: 435, distance: 253.9
click at [538, 435] on div "Kontakt na mojí kancelář +420 774 923 321 info@tk1.cz Sledujte mé sítě: YouTube…" at bounding box center [501, 329] width 568 height 272
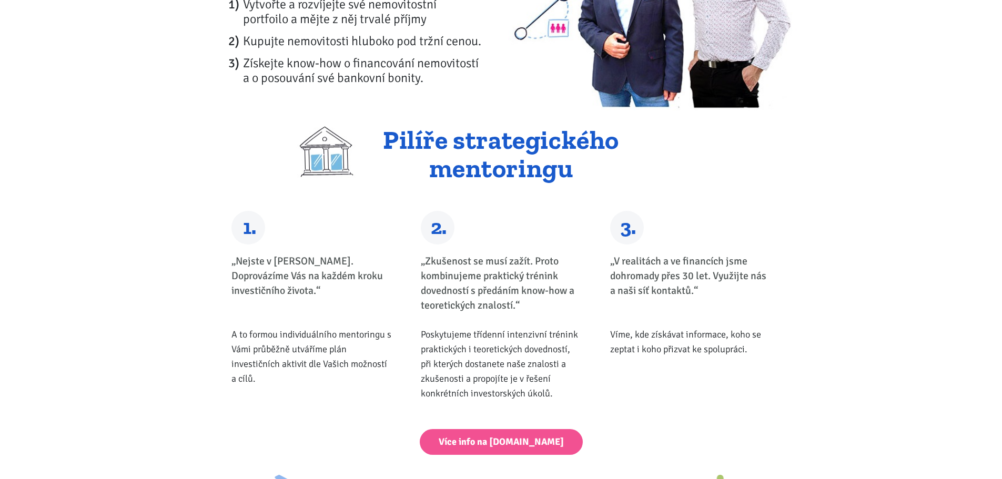
scroll to position [78, 0]
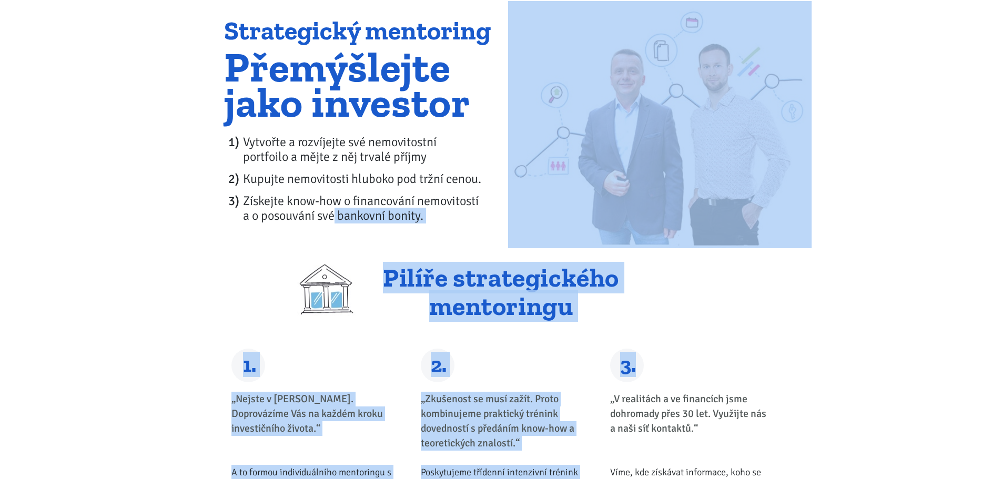
drag, startPoint x: 331, startPoint y: 244, endPoint x: 653, endPoint y: 360, distance: 342.4
click at [653, 360] on div "3. „V realitách a ve financích jsme dohromady přes 30 let. Využijte nás a naši …" at bounding box center [690, 451] width 161 height 204
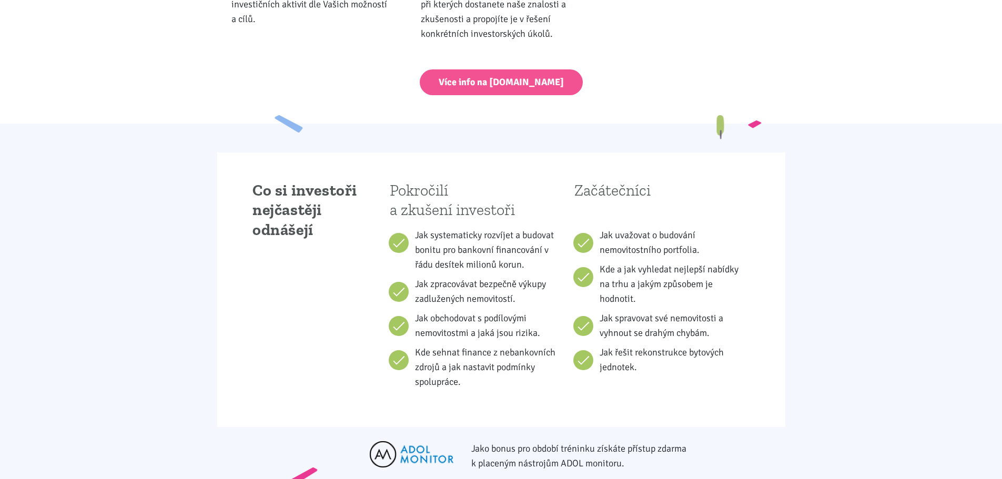
scroll to position [526, 0]
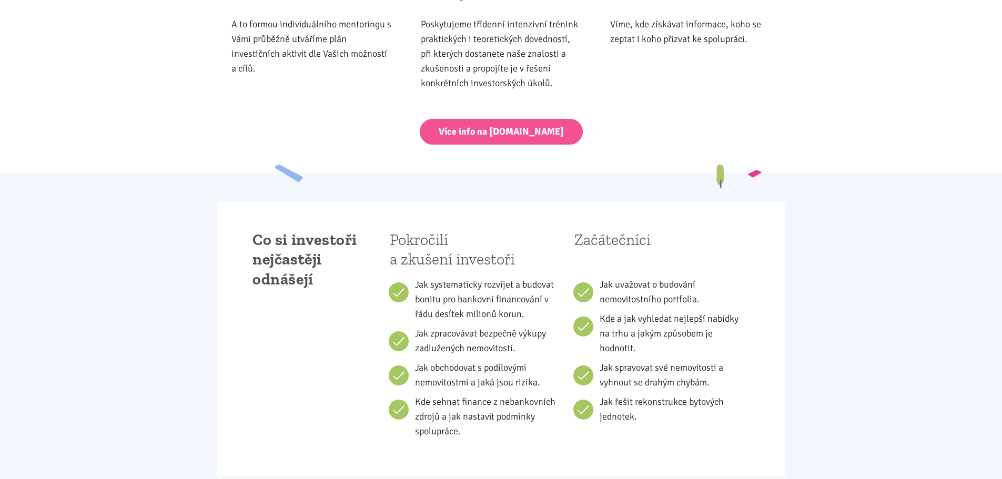
click at [557, 125] on link "Více info na [DOMAIN_NAME]" at bounding box center [501, 132] width 163 height 26
